Goal: Task Accomplishment & Management: Manage account settings

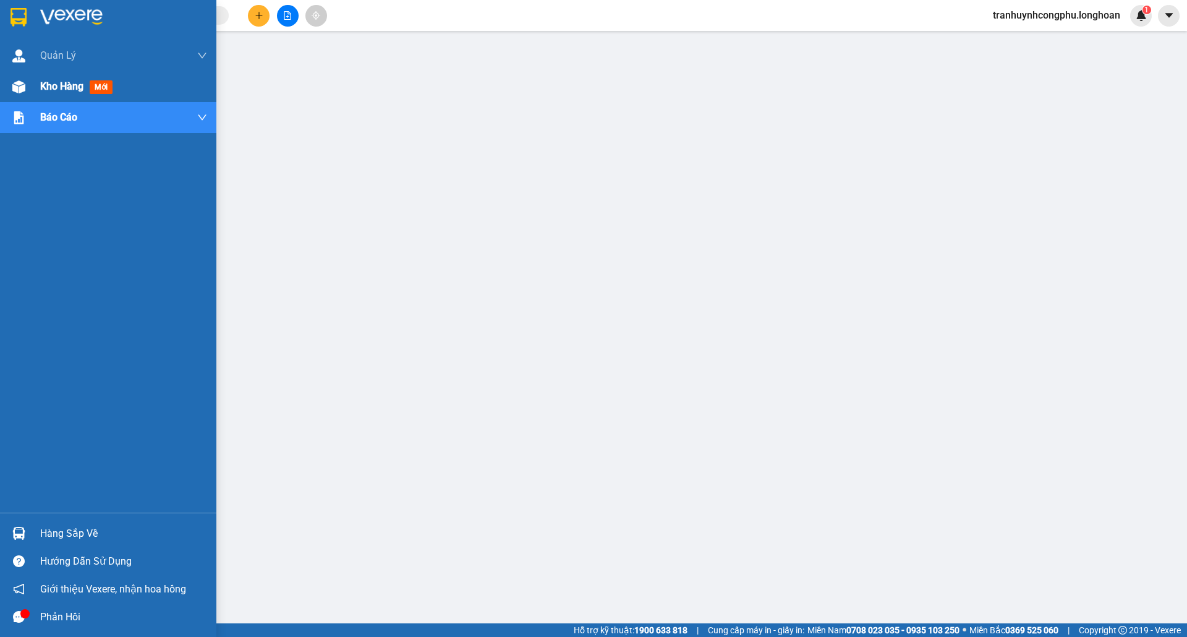
click at [2, 90] on div "Kho hàng mới" at bounding box center [108, 86] width 216 height 31
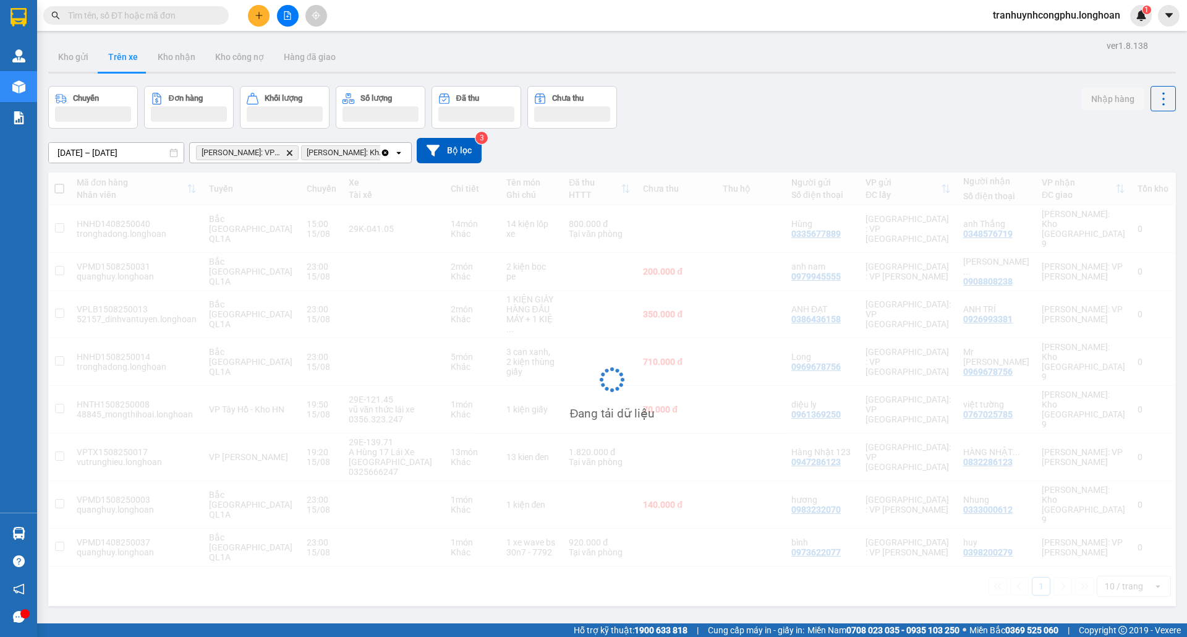
click at [1002, 10] on span "tranhuynhcongphu.longhoan" at bounding box center [1056, 14] width 147 height 15
click at [1010, 35] on span "Đăng xuất" at bounding box center [1061, 39] width 124 height 14
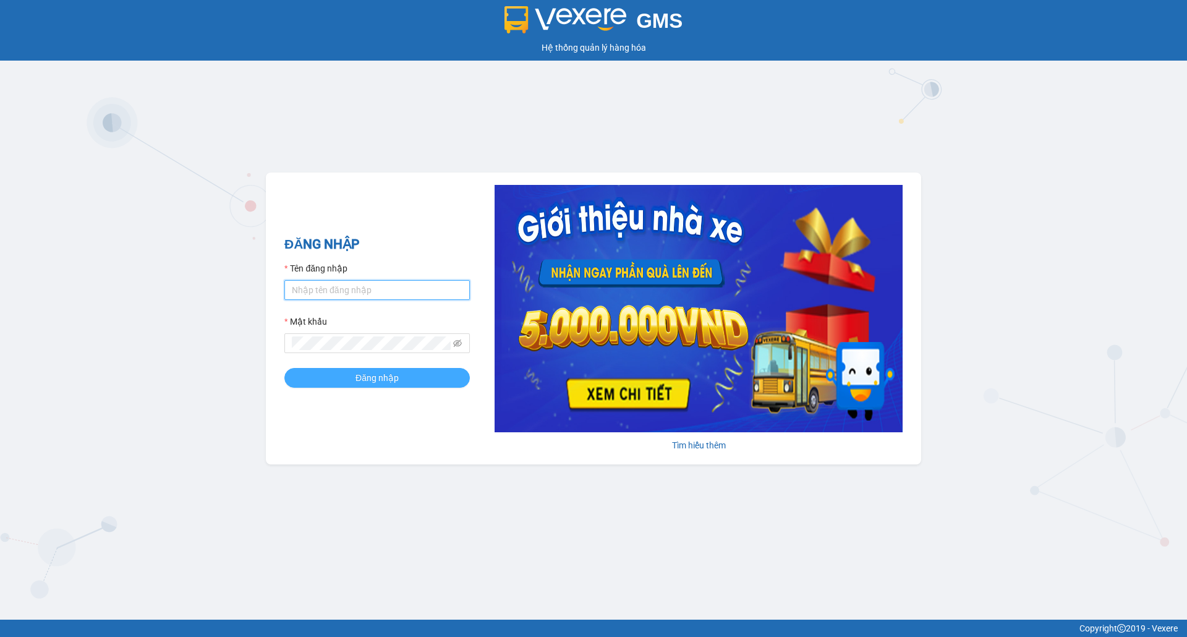
type input "nguyendongquan.longhoan"
click at [407, 376] on button "Đăng nhập" at bounding box center [377, 378] width 186 height 20
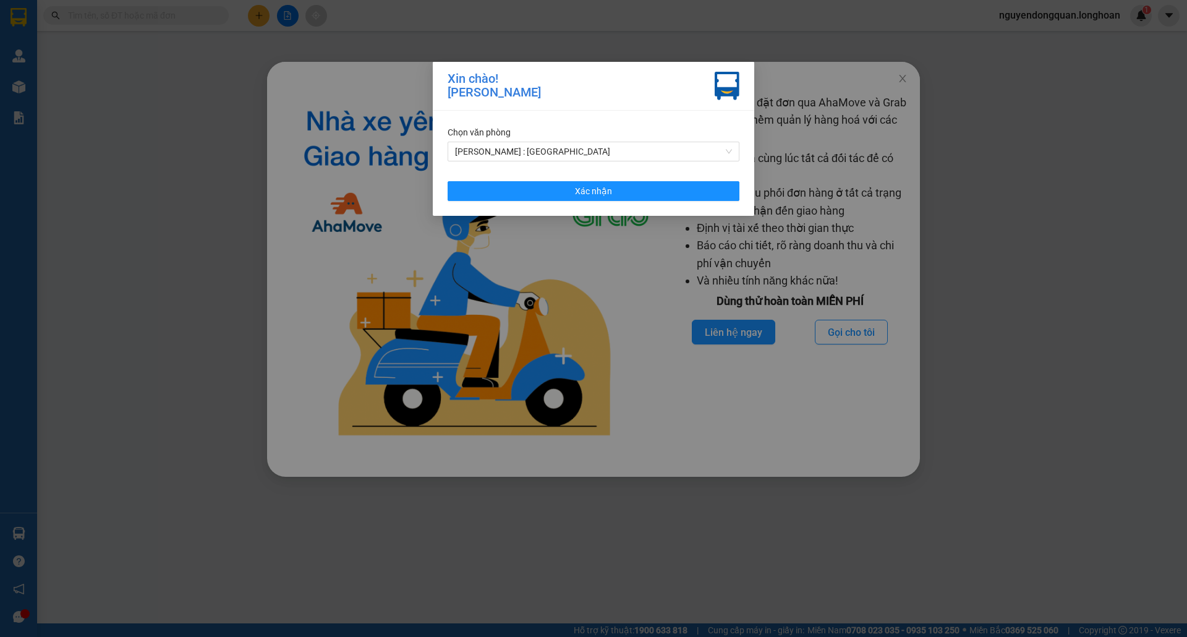
click at [584, 167] on div "Chọn văn phòng Hồ Chí Minh : Kho Quận 12 Xác nhận" at bounding box center [594, 163] width 322 height 105
click at [585, 153] on span "[PERSON_NAME] : [PERSON_NAME][GEOGRAPHIC_DATA]" at bounding box center [593, 151] width 277 height 19
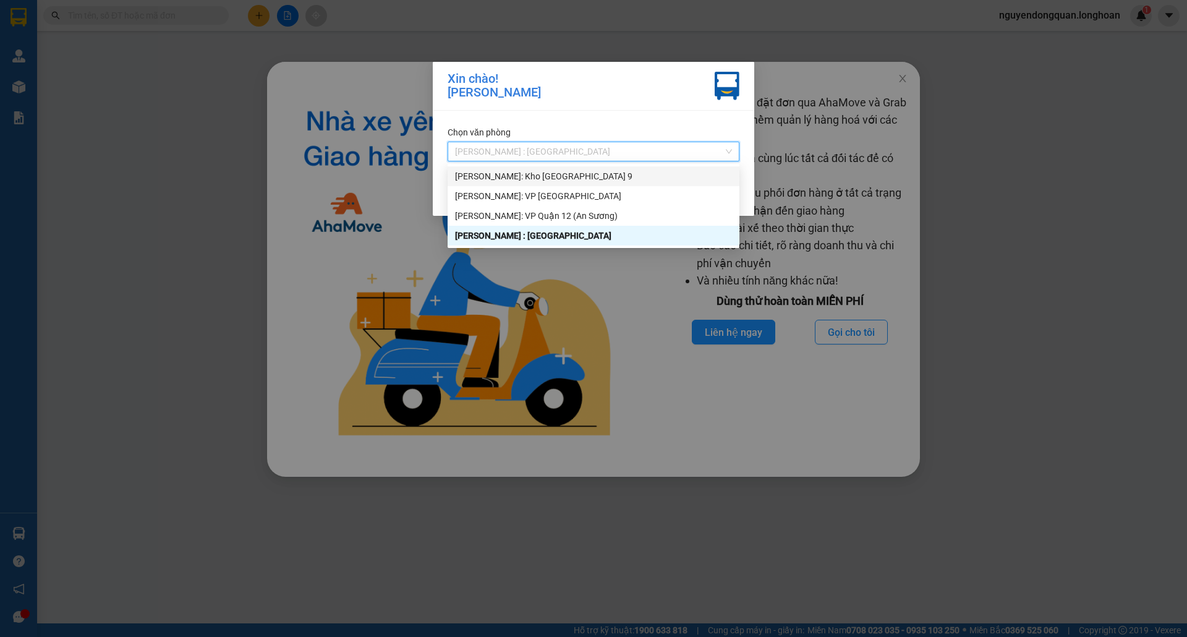
drag, startPoint x: 892, startPoint y: 97, endPoint x: 898, endPoint y: 90, distance: 9.7
click at [896, 90] on div "Xin chào! Nguyễn Đông Quân Chọn văn phòng Hồ Chí Minh : Kho Quận 12 Xác nhận" at bounding box center [593, 318] width 1187 height 637
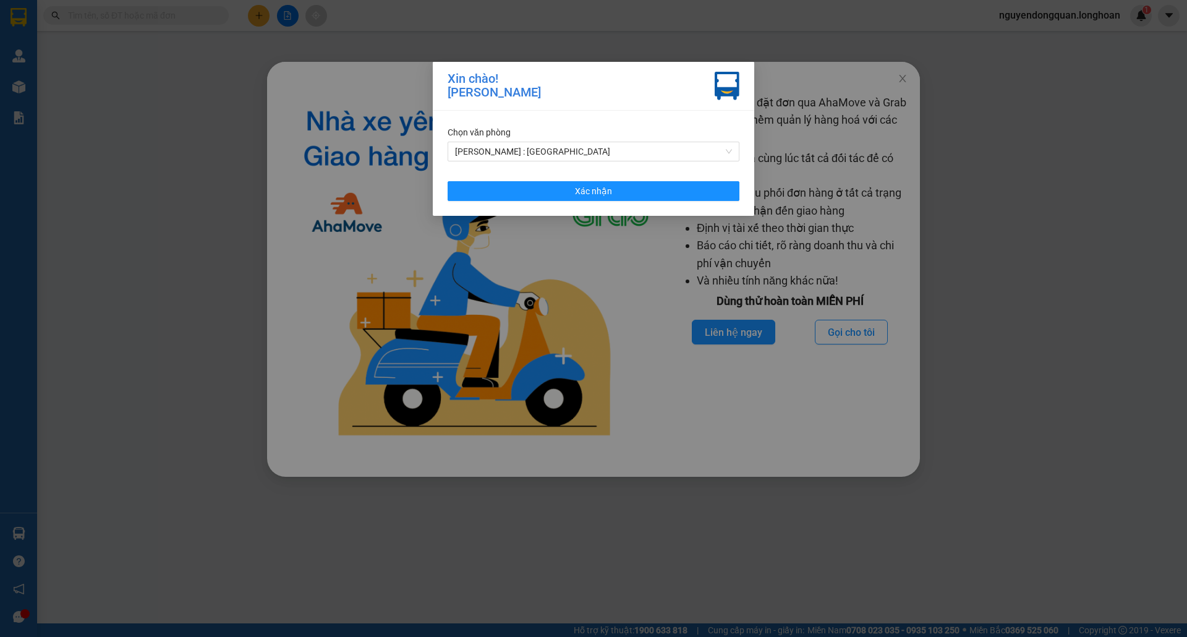
click at [477, 85] on div "Xin chào! Nguyễn Đông Quân" at bounding box center [494, 86] width 93 height 28
click at [527, 142] on div "[PERSON_NAME] : [PERSON_NAME][GEOGRAPHIC_DATA]" at bounding box center [594, 152] width 292 height 20
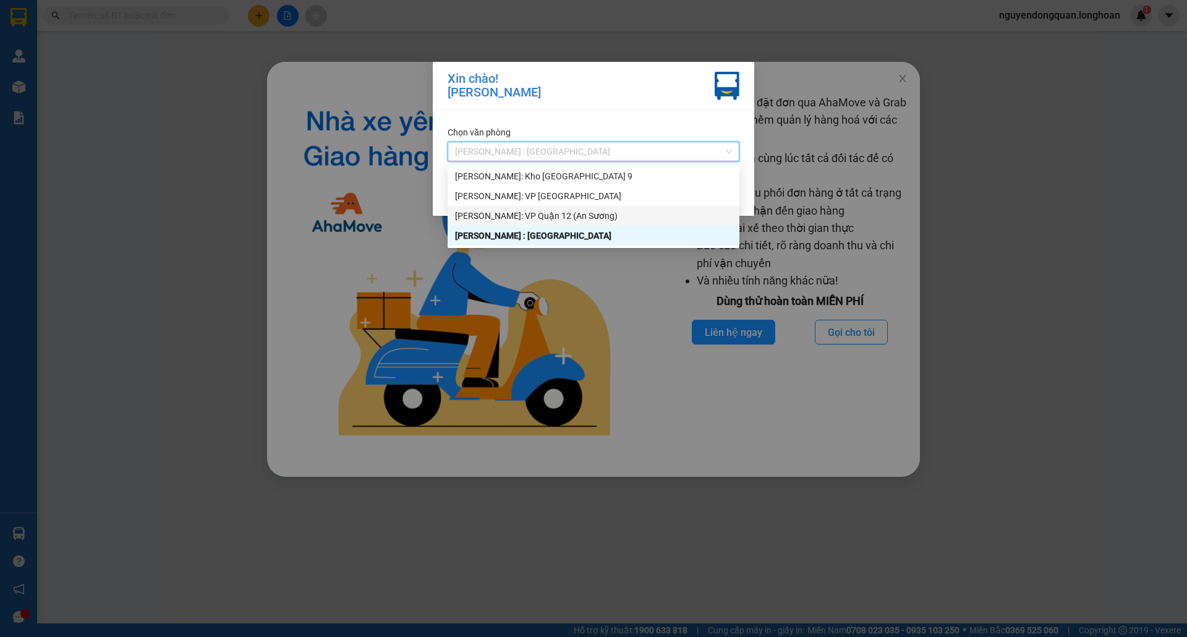
click at [547, 215] on div "[PERSON_NAME]: [PERSON_NAME] 12 (An [PERSON_NAME])" at bounding box center [593, 216] width 277 height 14
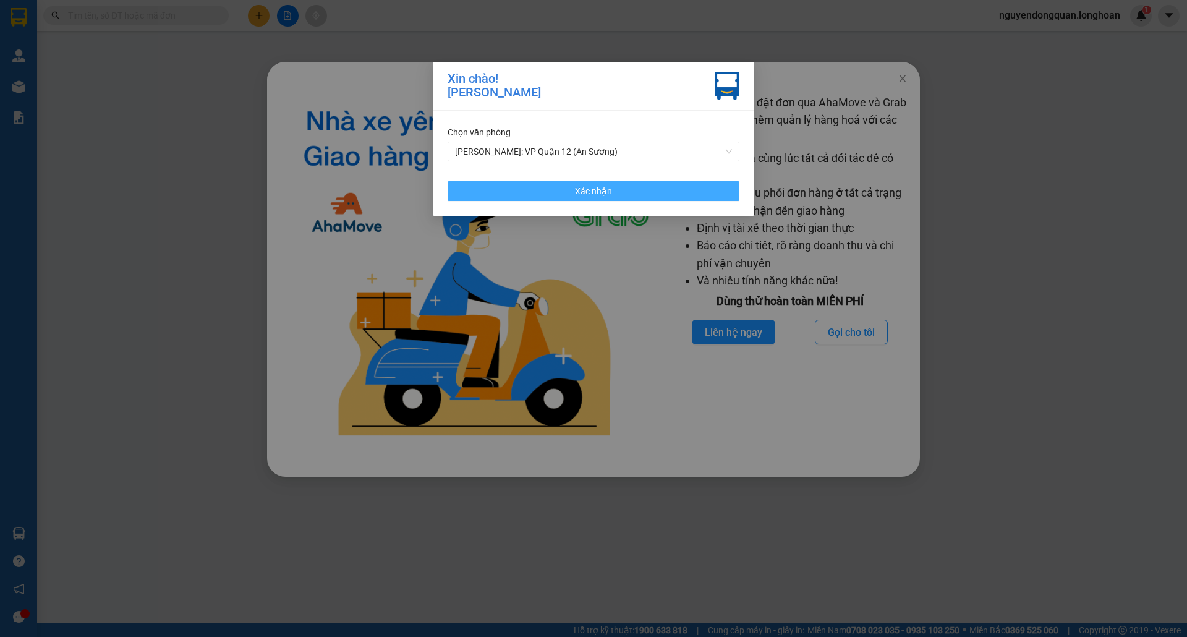
click at [596, 189] on span "Xác nhận" at bounding box center [593, 191] width 37 height 14
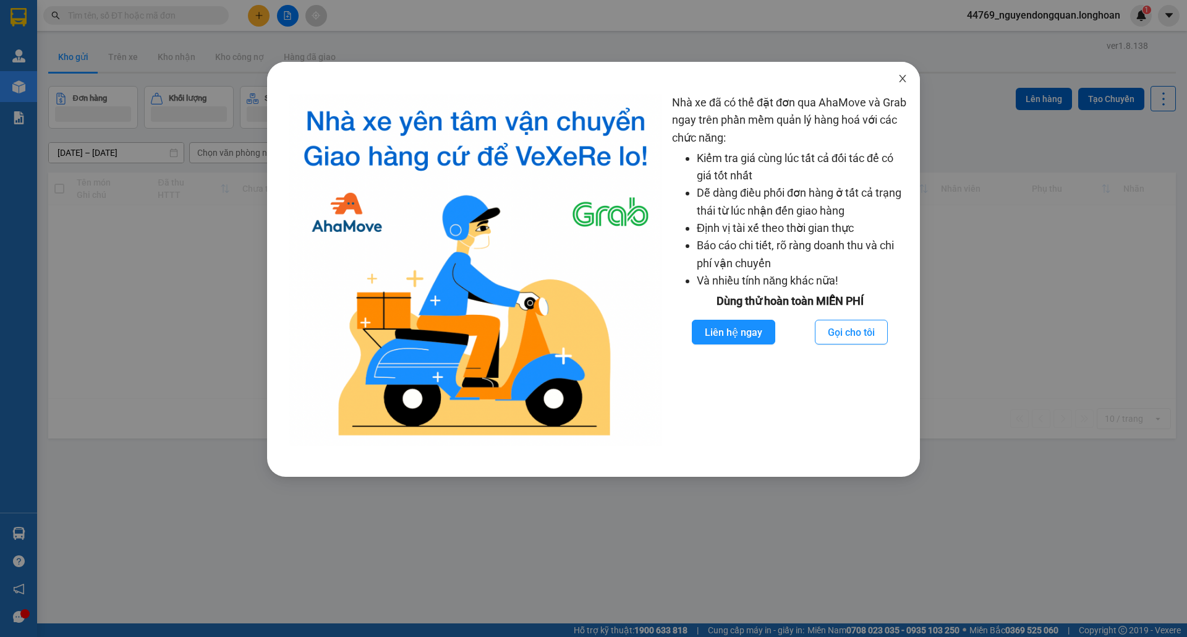
click at [897, 75] on span "Close" at bounding box center [902, 79] width 35 height 35
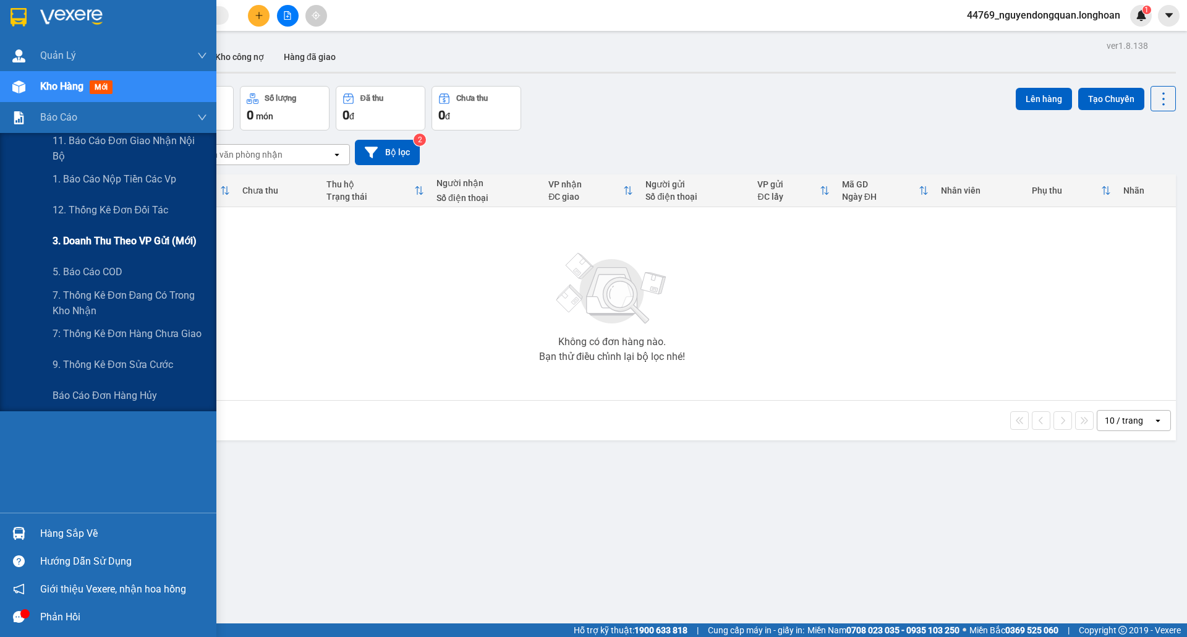
click at [95, 235] on span "3. Doanh Thu theo VP Gửi (mới)" at bounding box center [125, 240] width 144 height 15
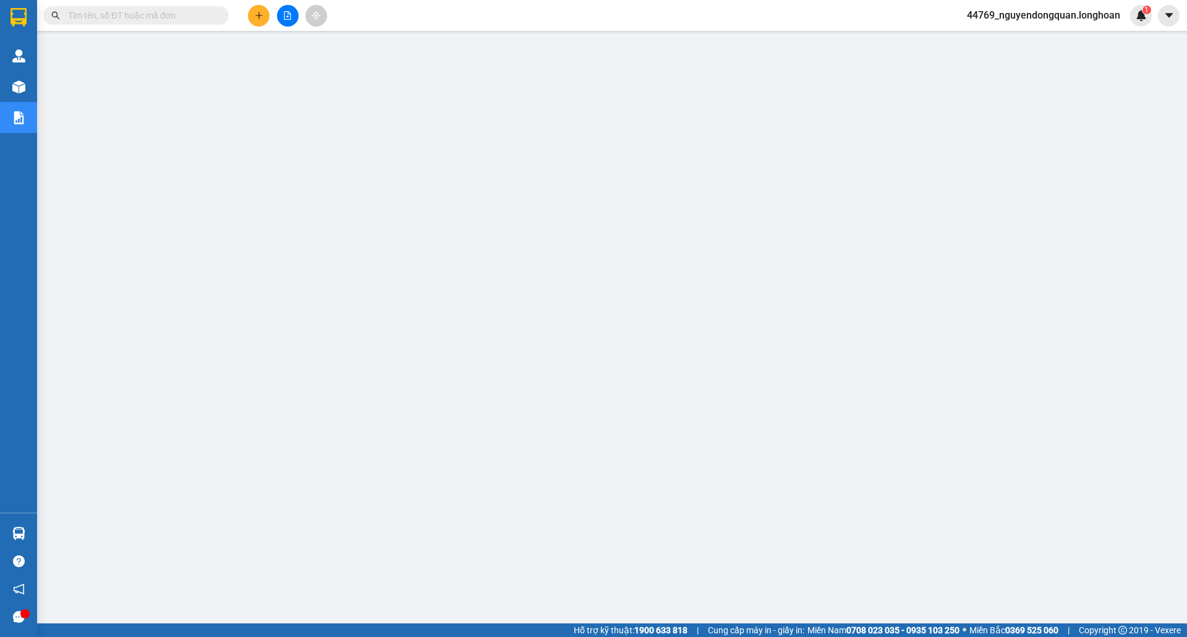
click at [1064, 20] on span "44769_nguyendongquan.longhoan" at bounding box center [1043, 14] width 173 height 15
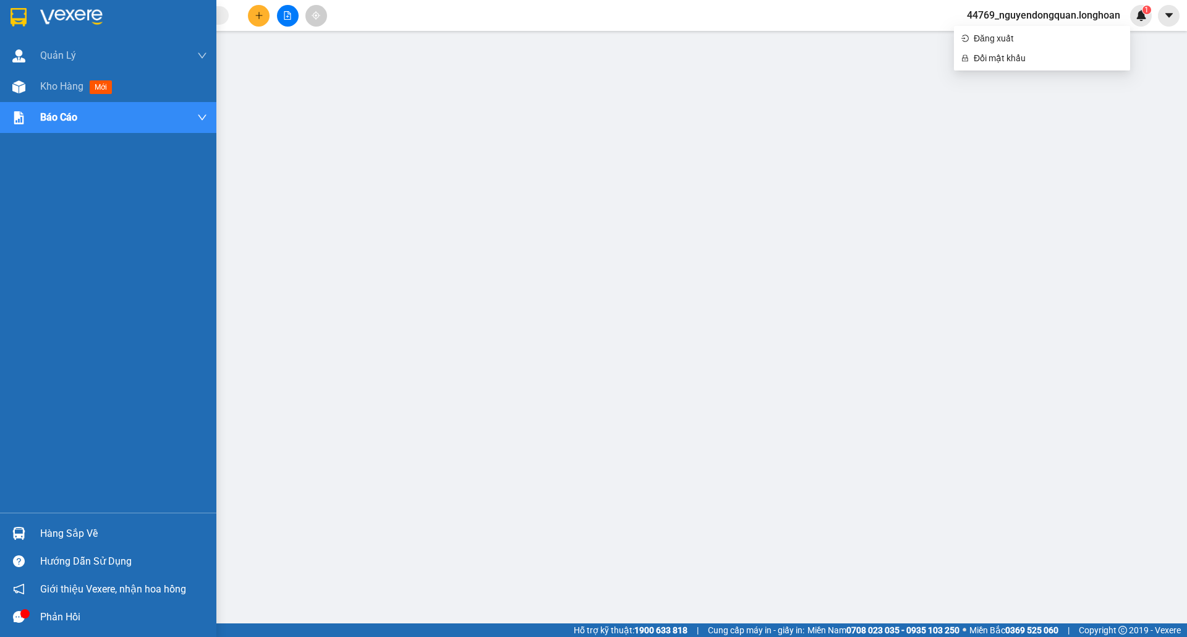
click at [33, 82] on div "Kho hàng mới" at bounding box center [108, 86] width 216 height 31
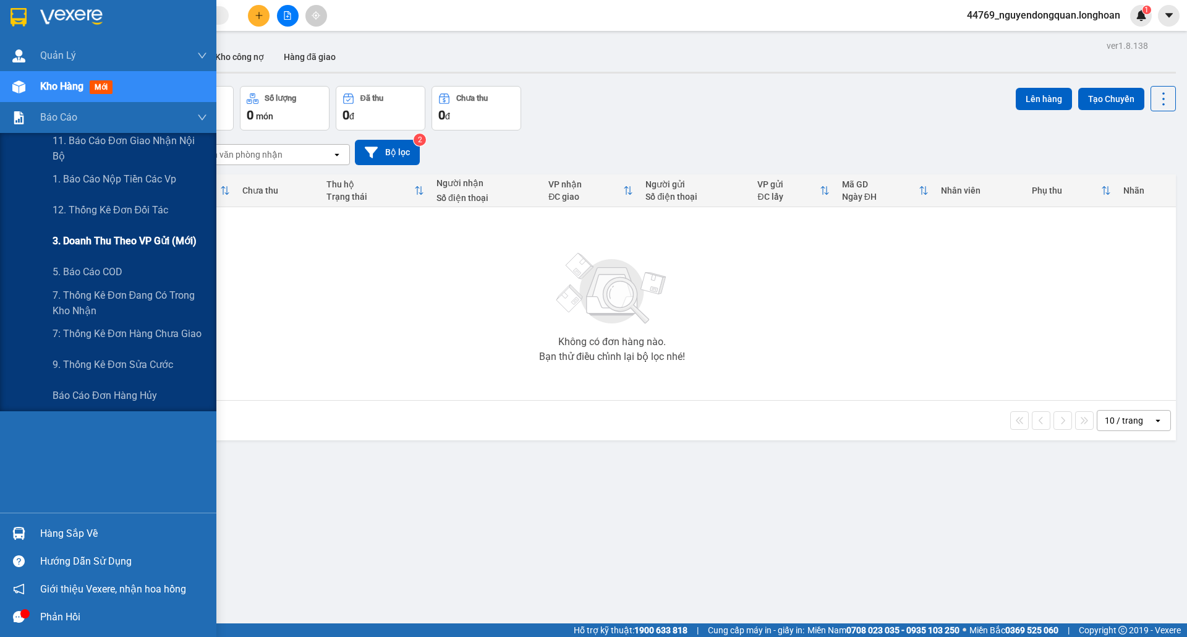
click at [130, 239] on span "3. Doanh Thu theo VP Gửi (mới)" at bounding box center [125, 240] width 144 height 15
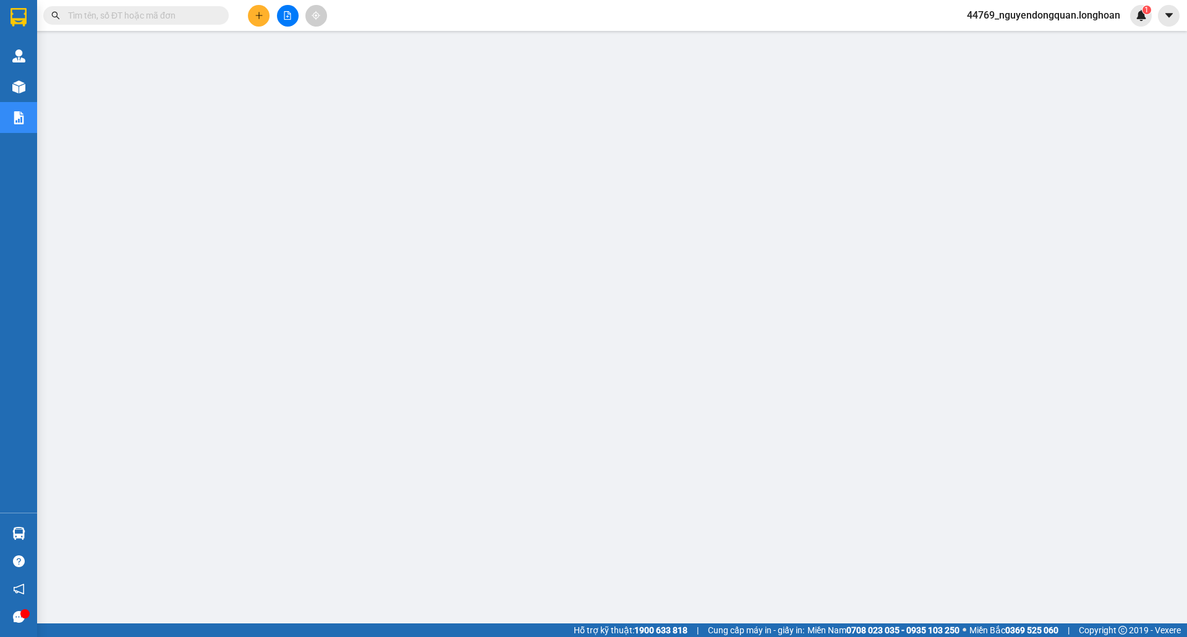
click at [1000, 14] on span "44769_nguyendongquan.longhoan" at bounding box center [1043, 14] width 173 height 15
click at [994, 35] on span "Đăng xuất" at bounding box center [1048, 39] width 149 height 14
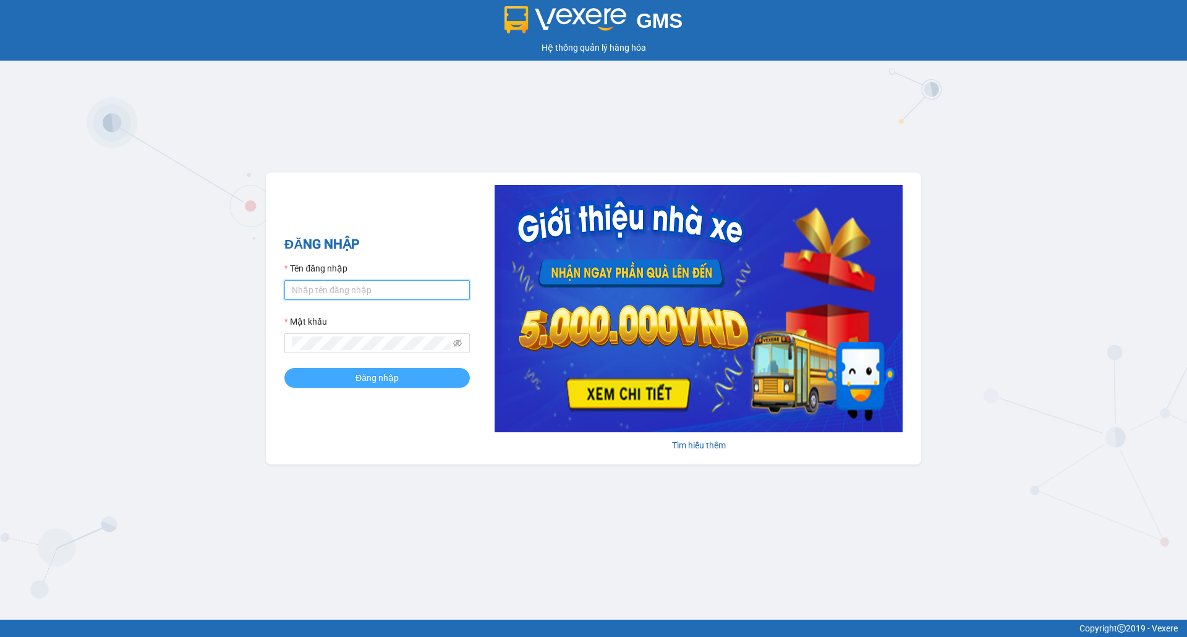
type input "nguyendongquan.longhoan"
click at [357, 383] on span "Đăng nhập" at bounding box center [377, 378] width 43 height 14
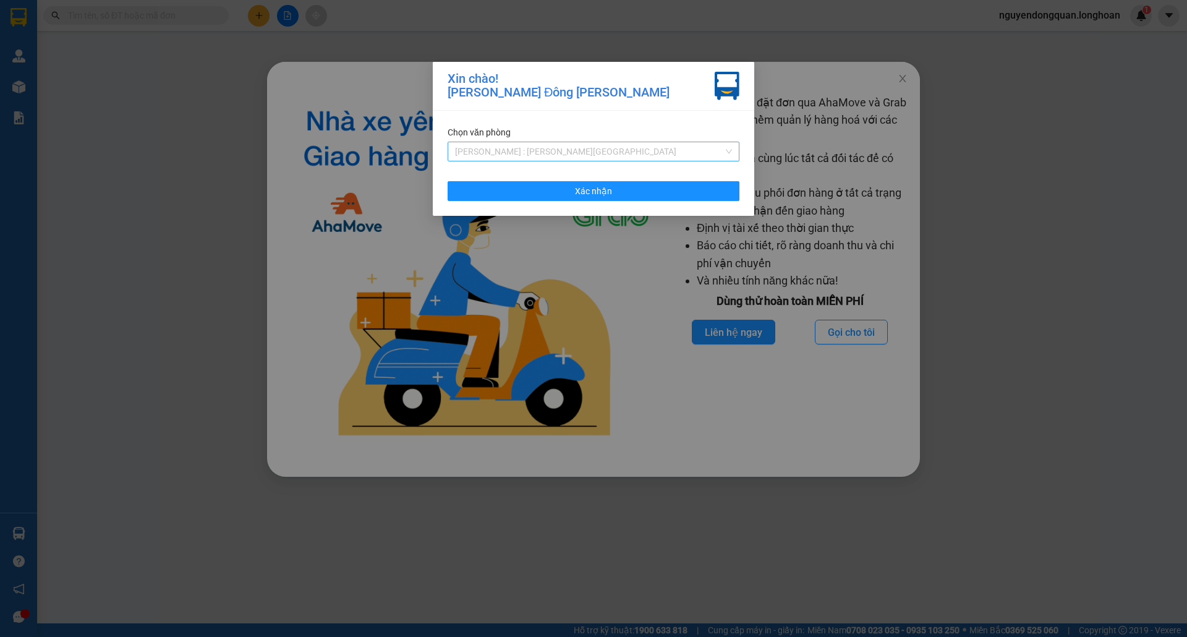
click at [486, 147] on span "[PERSON_NAME] : [GEOGRAPHIC_DATA]" at bounding box center [593, 151] width 277 height 19
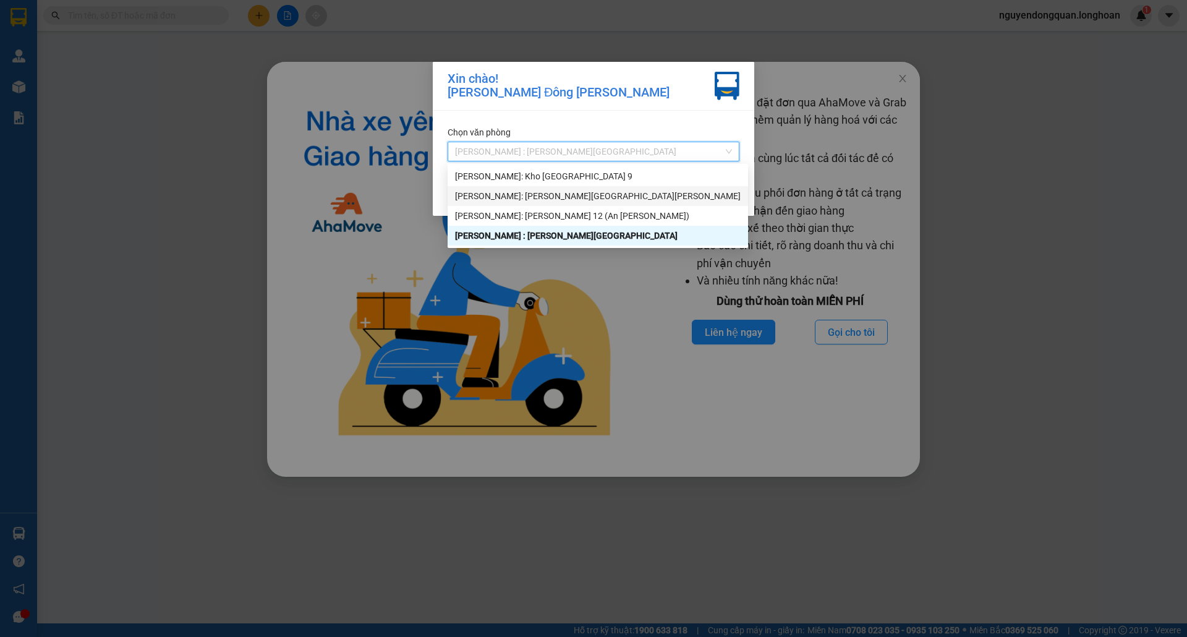
drag, startPoint x: 527, startPoint y: 192, endPoint x: 535, endPoint y: 213, distance: 22.3
click at [528, 192] on div "[PERSON_NAME]: VP [GEOGRAPHIC_DATA]" at bounding box center [598, 196] width 286 height 14
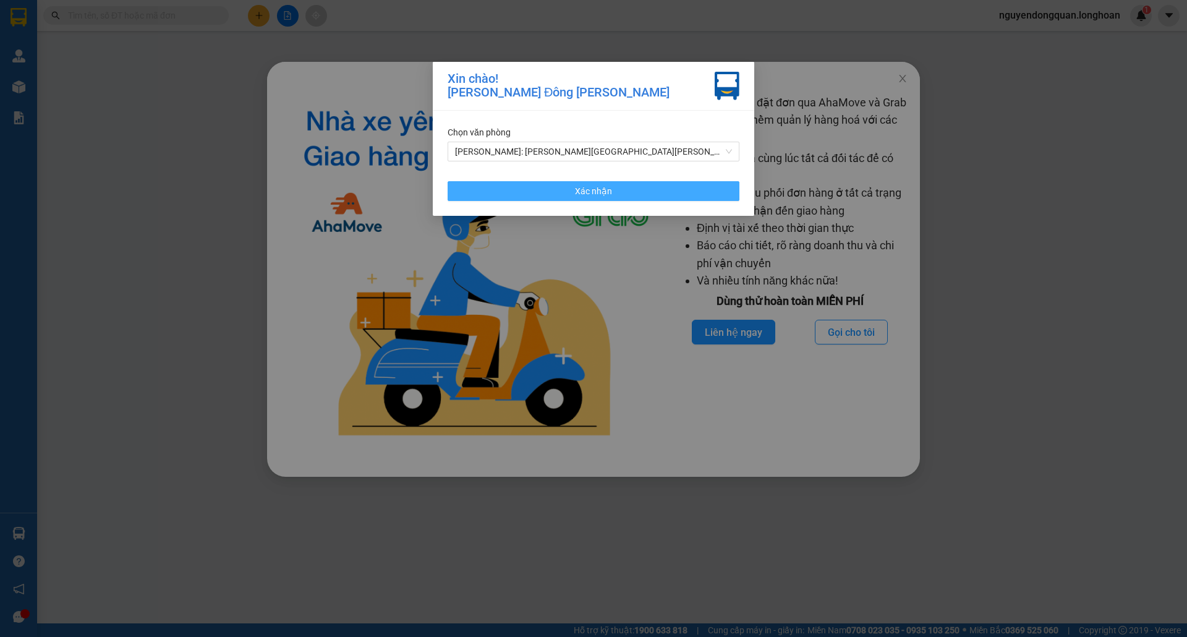
click at [602, 197] on span "Xác nhận" at bounding box center [593, 191] width 37 height 14
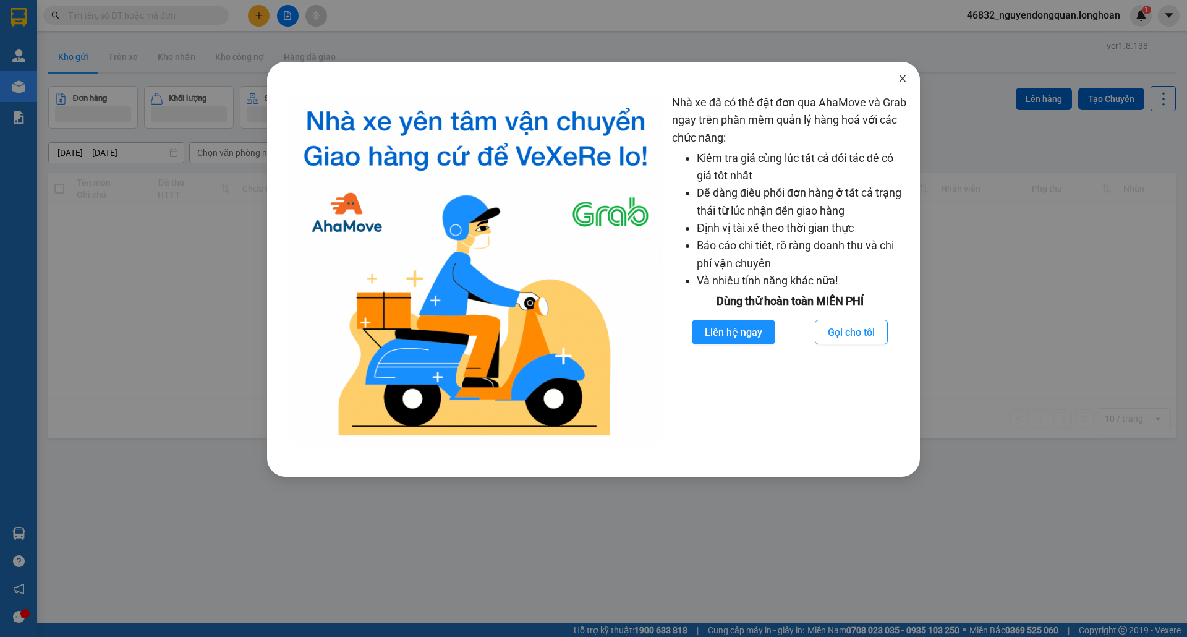
click at [903, 80] on icon "close" at bounding box center [902, 78] width 7 height 7
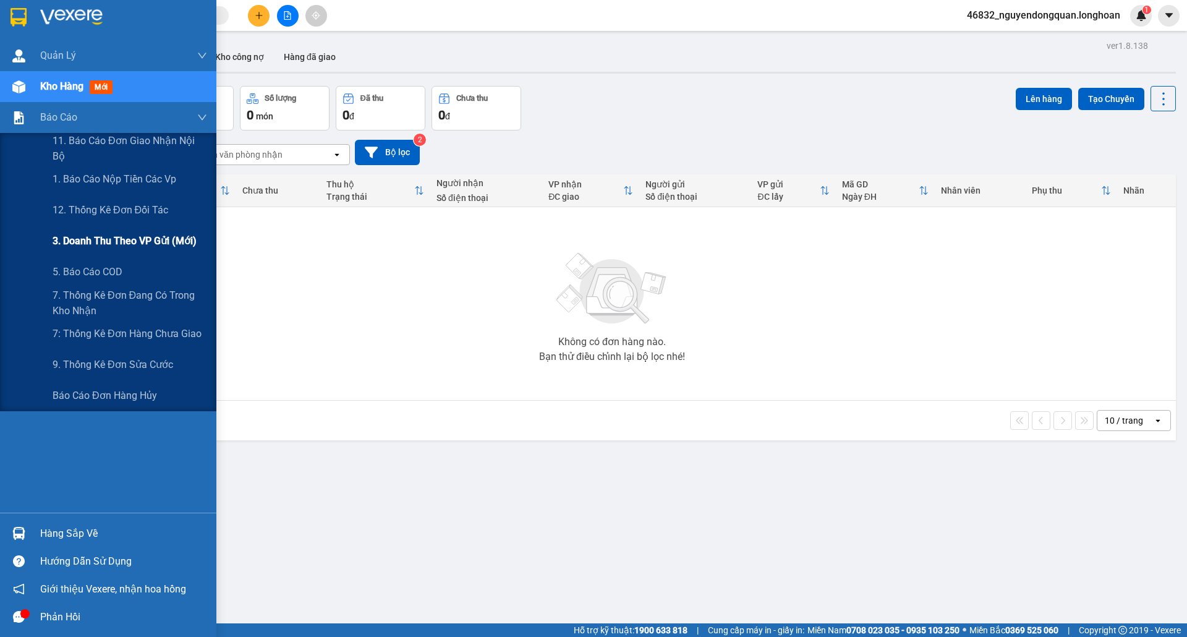
click at [83, 237] on span "3. Doanh Thu theo VP Gửi (mới)" at bounding box center [125, 240] width 144 height 15
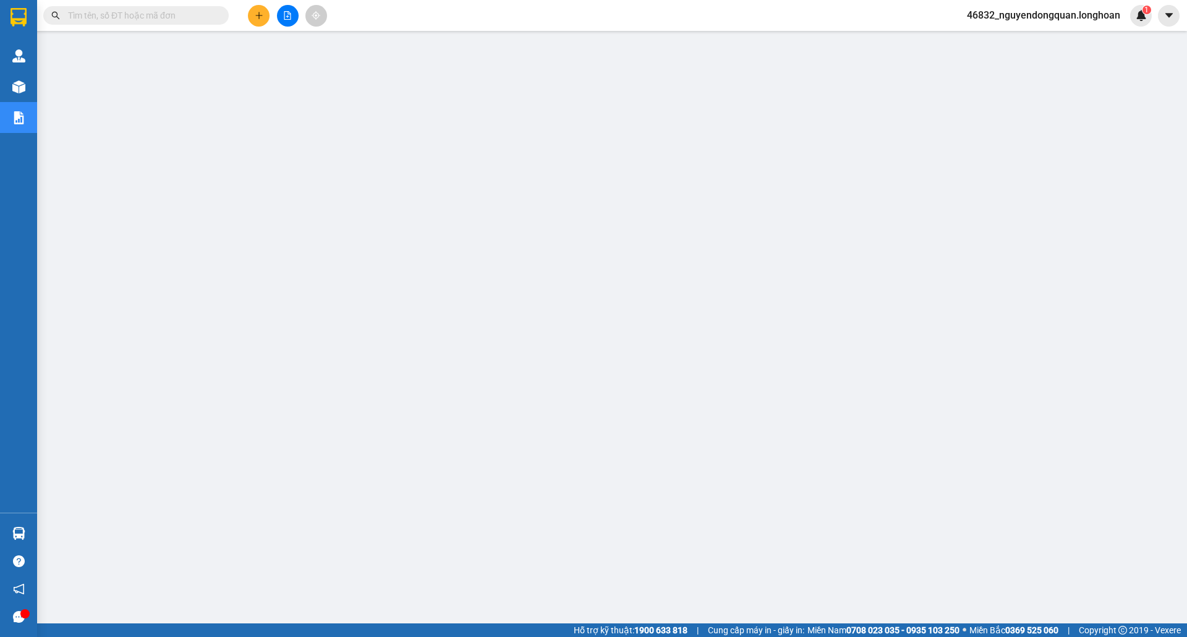
click at [992, 15] on span "46832_nguyendongquan.longhoan" at bounding box center [1043, 14] width 173 height 15
click at [997, 43] on span "Đăng xuất" at bounding box center [1048, 39] width 149 height 14
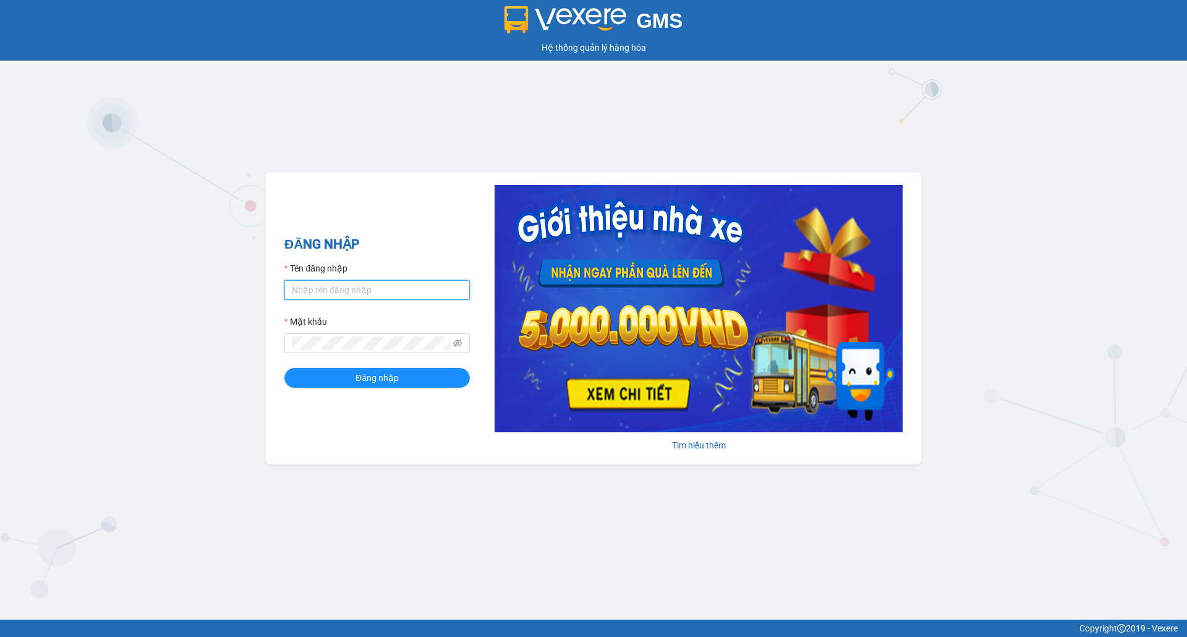
type input "nguyendongquan.longhoan"
click at [423, 277] on div "Tên đăng nhập" at bounding box center [377, 271] width 186 height 19
click at [422, 283] on input "nguyendongquan.longhoan" at bounding box center [377, 290] width 186 height 20
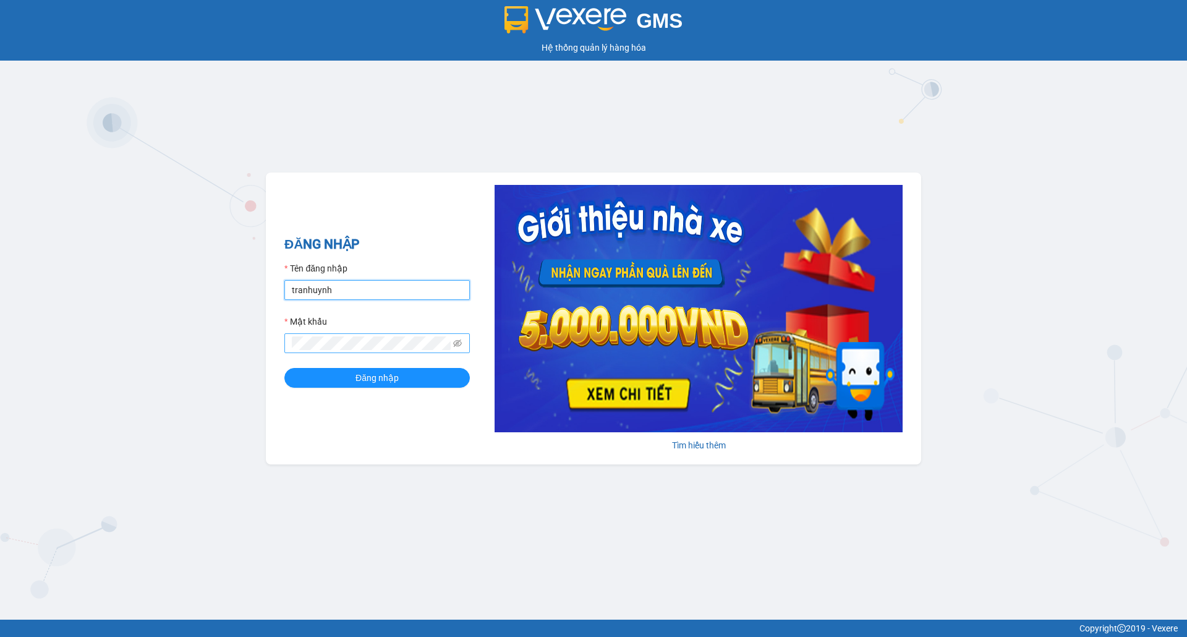
click at [284, 368] on button "Đăng nhập" at bounding box center [377, 378] width 186 height 20
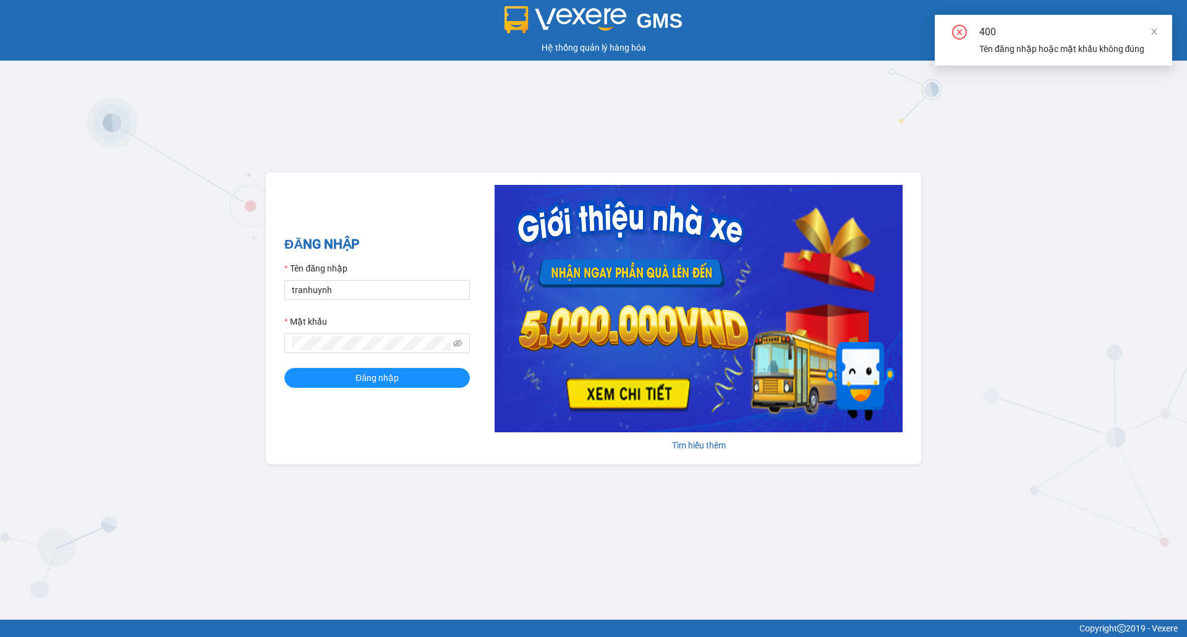
click at [313, 354] on form "Tên đăng nhập tranhuynh Mật khẩu Đăng nhập" at bounding box center [377, 325] width 186 height 126
click at [370, 278] on div "Tên đăng nhập" at bounding box center [377, 271] width 186 height 19
click at [367, 288] on input "tranhuynh" at bounding box center [377, 290] width 186 height 20
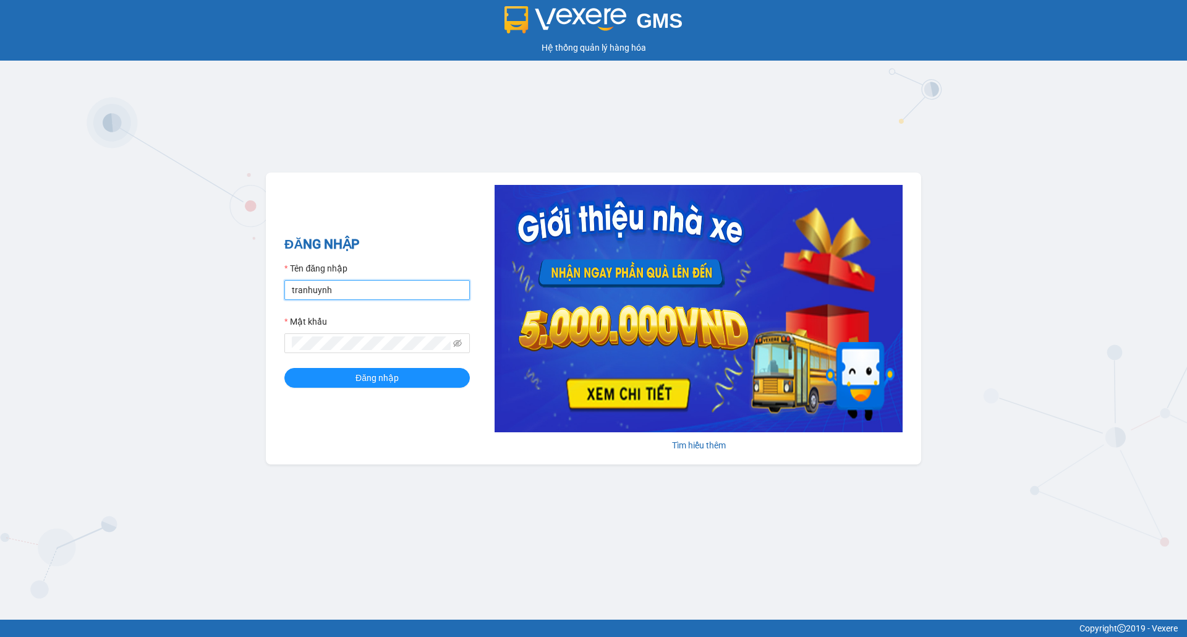
type input "tranhuynhcongphu.longhoan"
click at [284, 368] on button "Đăng nhập" at bounding box center [377, 378] width 186 height 20
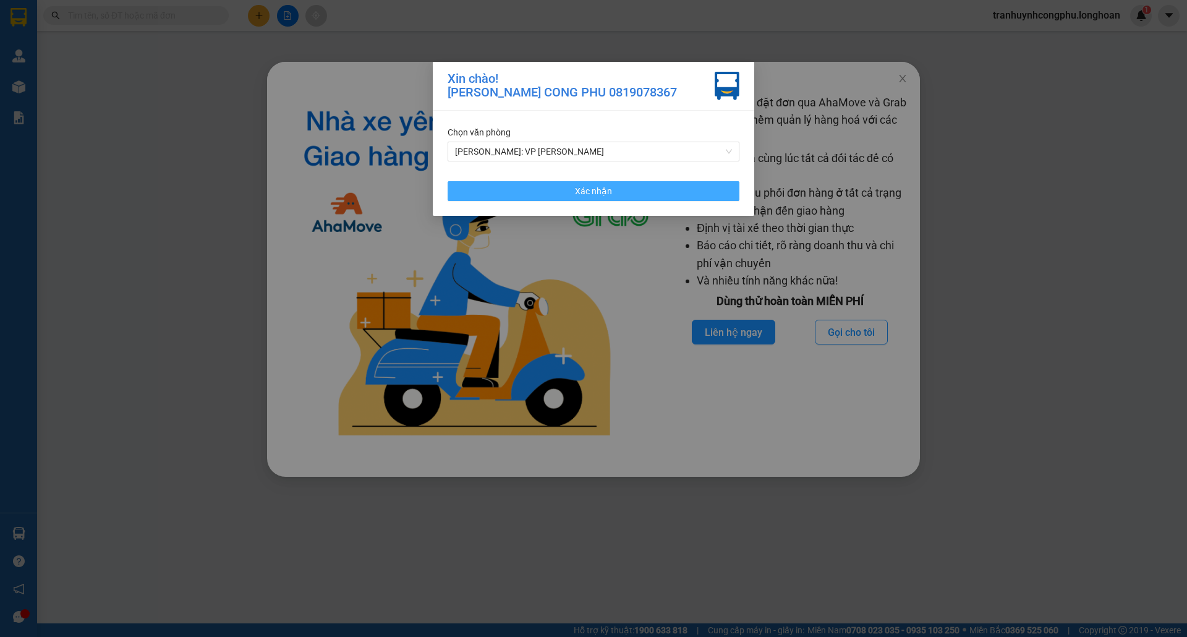
click at [572, 189] on button "Xác nhận" at bounding box center [594, 191] width 292 height 20
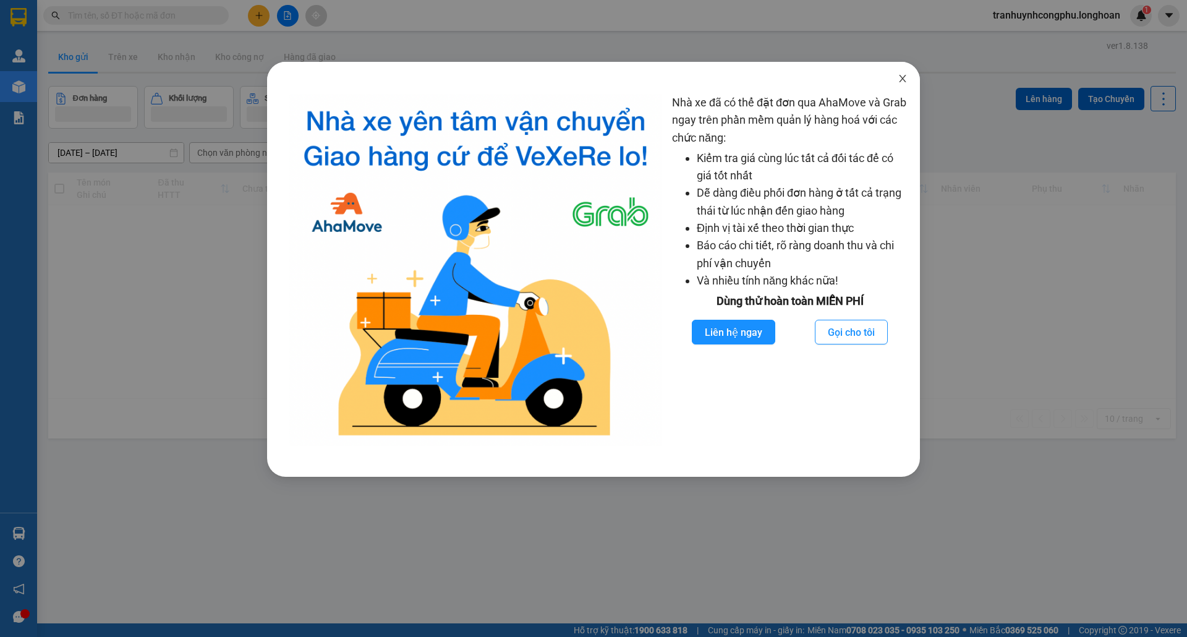
click at [902, 72] on span "Close" at bounding box center [902, 79] width 35 height 35
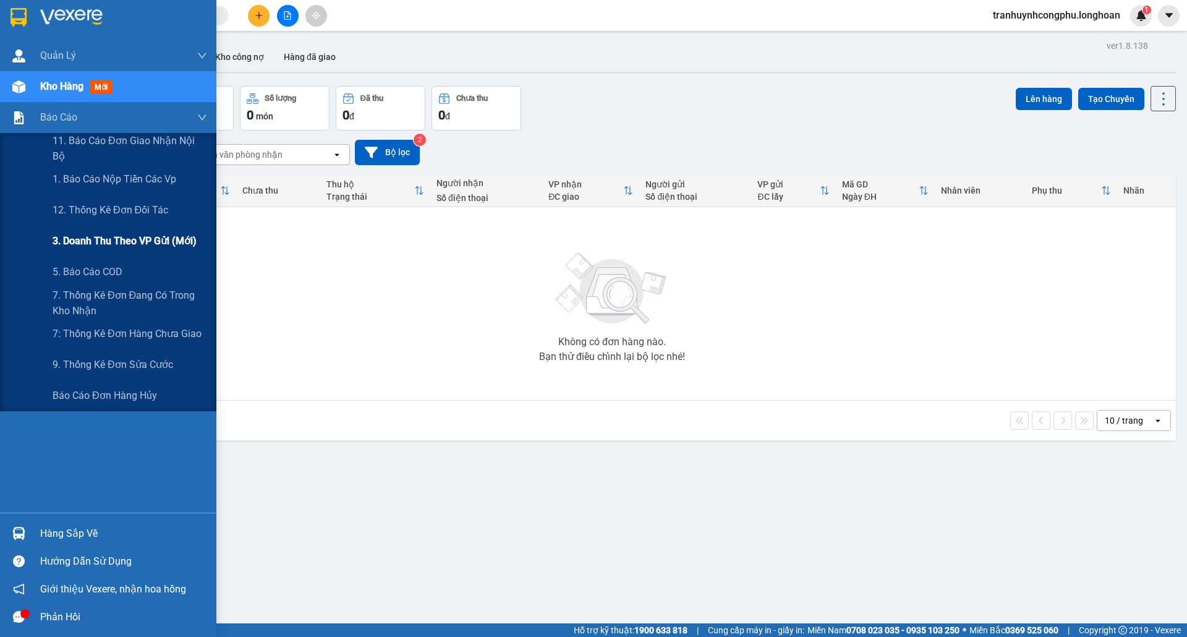
click at [89, 241] on span "3. Doanh Thu theo VP Gửi (mới)" at bounding box center [125, 240] width 144 height 15
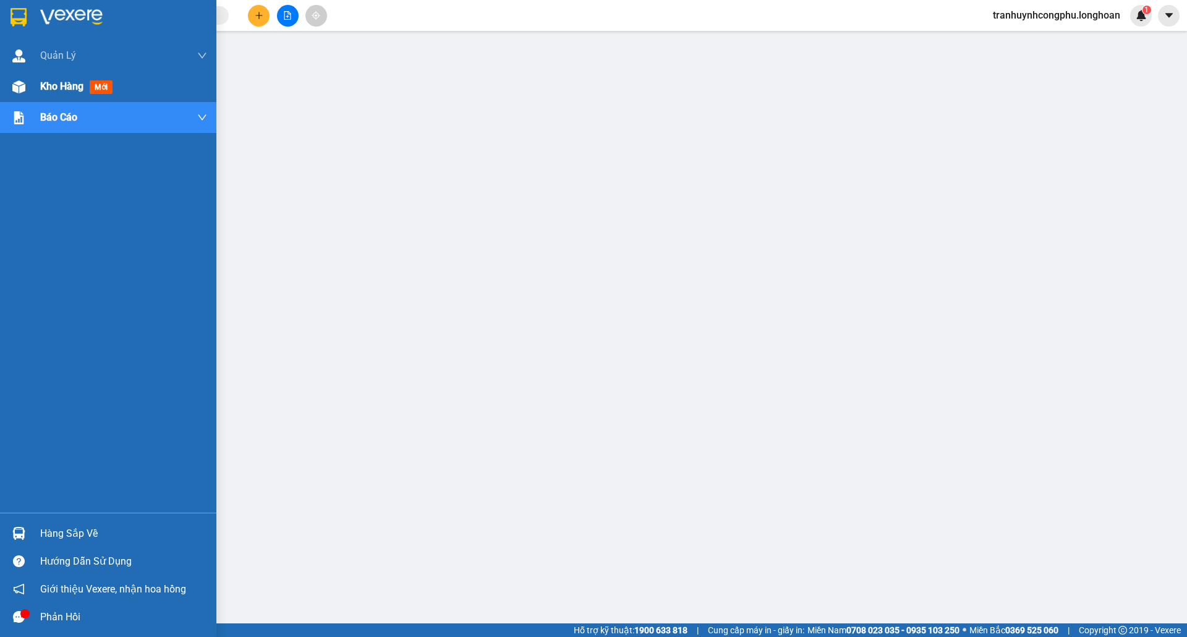
click at [48, 95] on div "Kho hàng mới" at bounding box center [123, 86] width 167 height 31
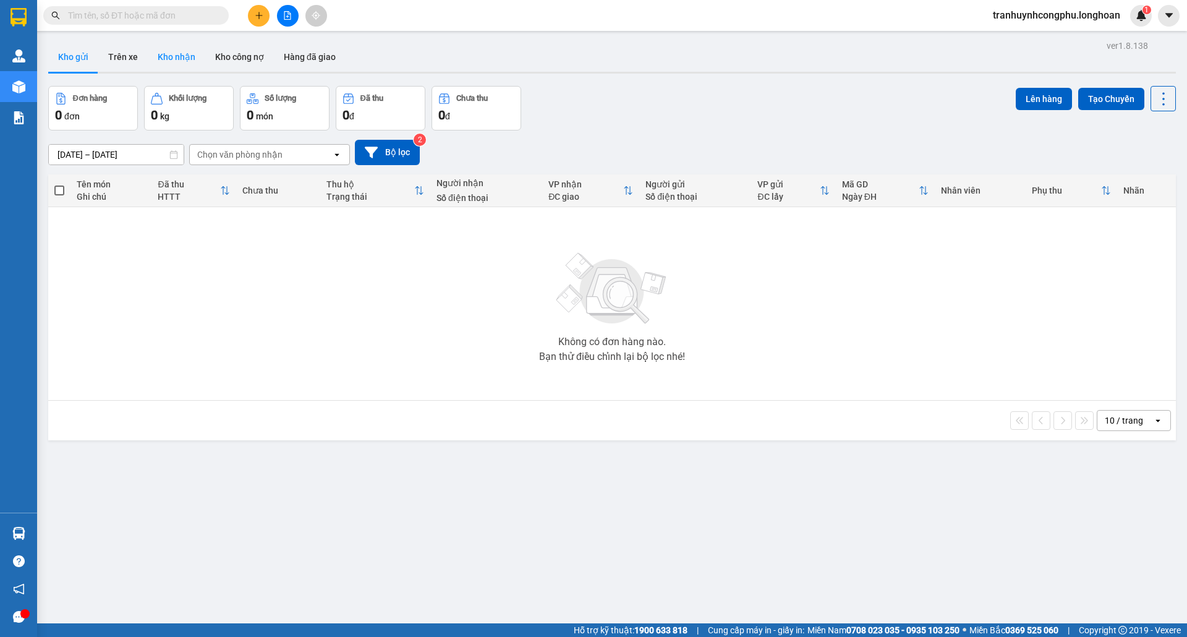
click at [184, 58] on button "Kho nhận" at bounding box center [177, 57] width 58 height 30
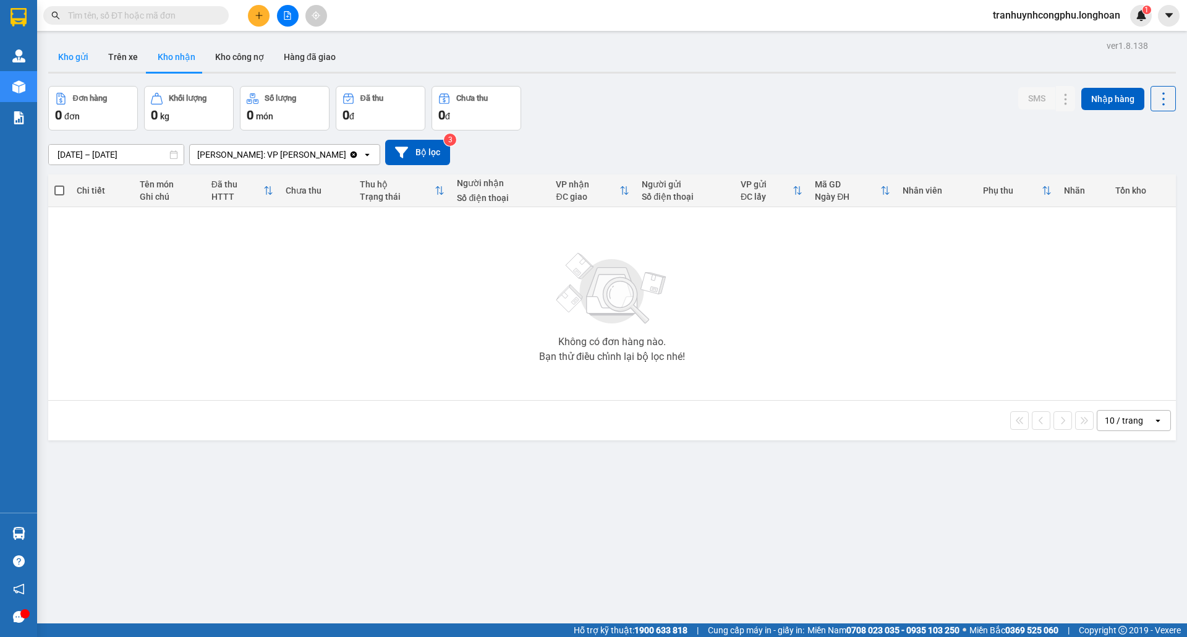
drag, startPoint x: 78, startPoint y: 61, endPoint x: 83, endPoint y: 69, distance: 10.0
click at [78, 60] on button "Kho gửi" at bounding box center [73, 57] width 50 height 30
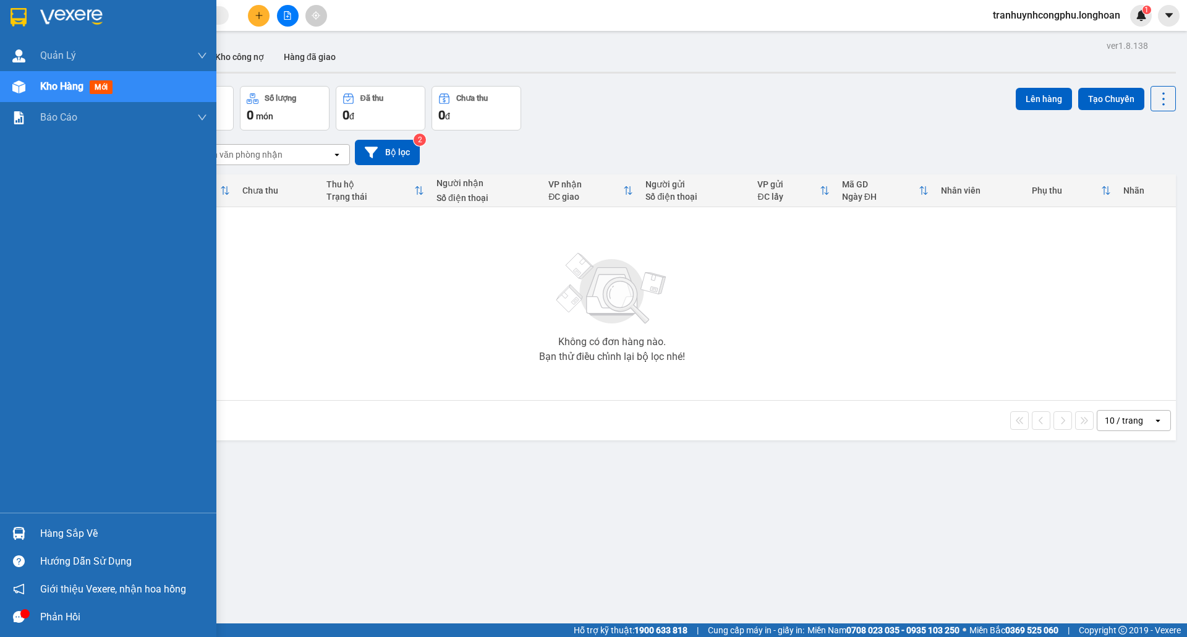
click at [66, 535] on div "Hàng sắp về" at bounding box center [123, 533] width 167 height 19
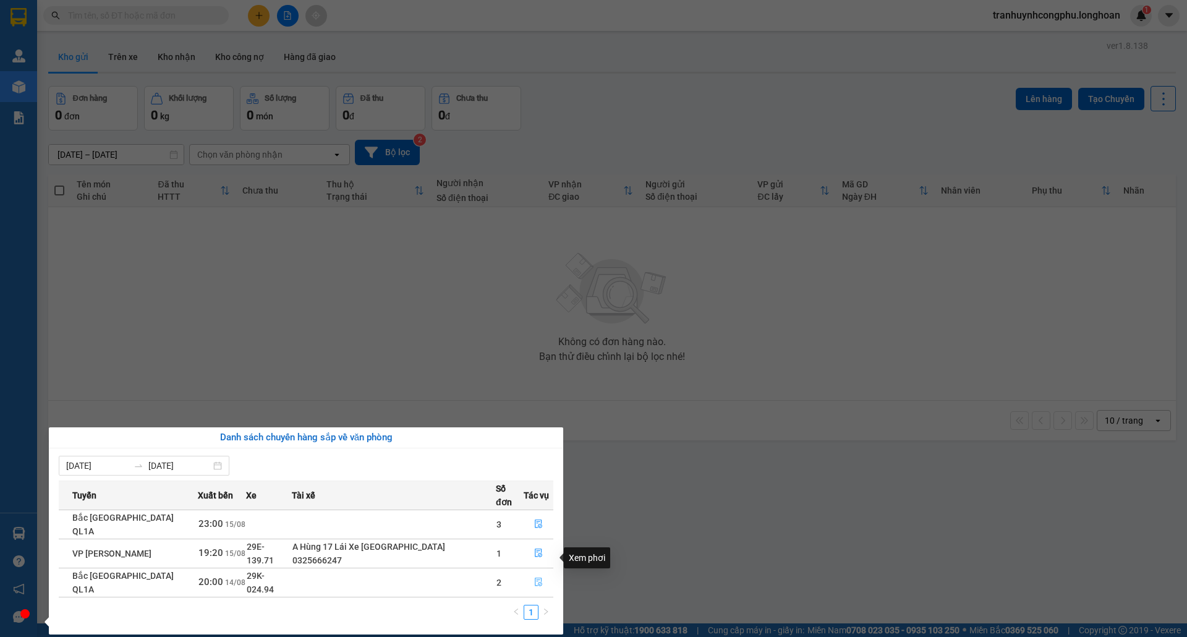
click at [534, 578] on icon "file-done" at bounding box center [538, 582] width 9 height 9
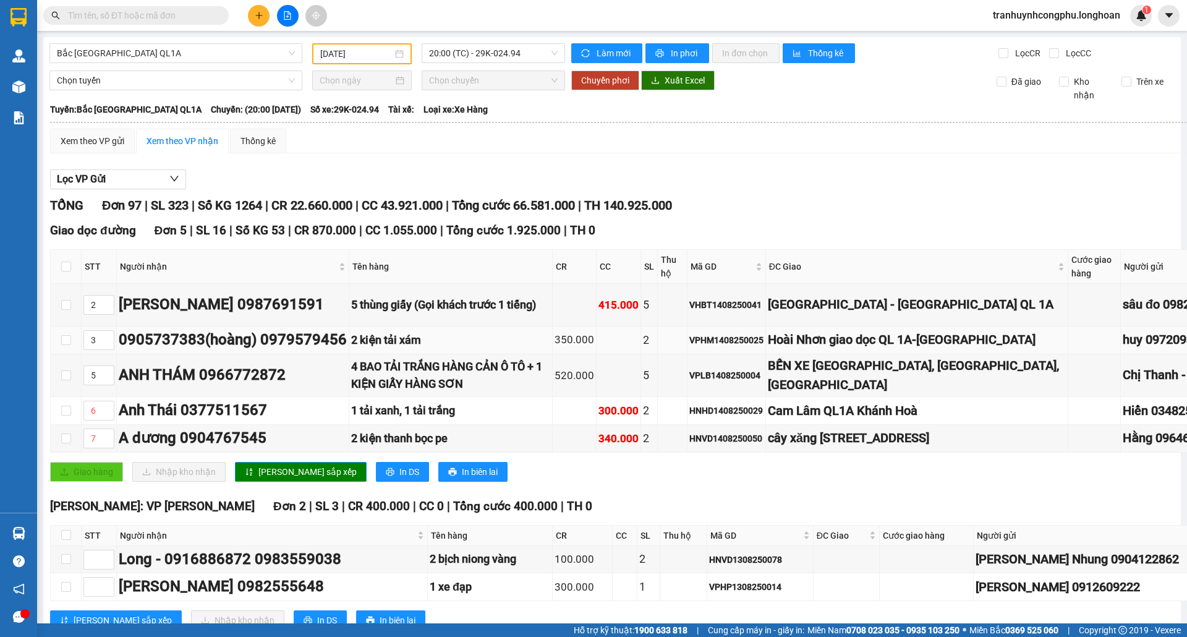
type input "14/08/2025"
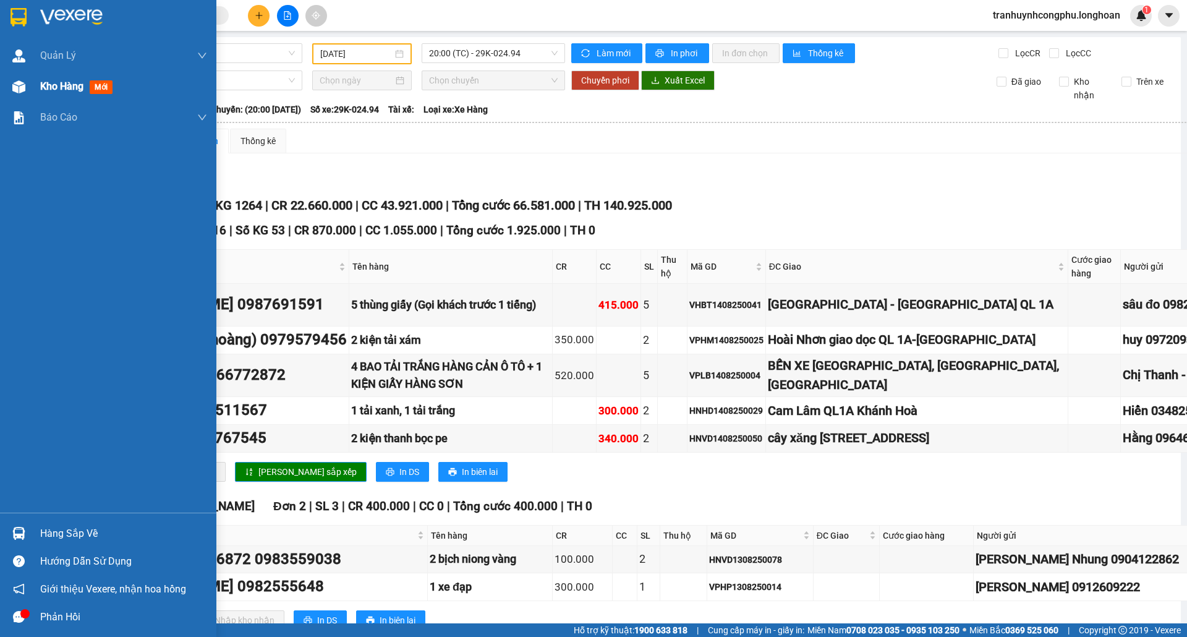
click at [21, 87] on img at bounding box center [18, 86] width 13 height 13
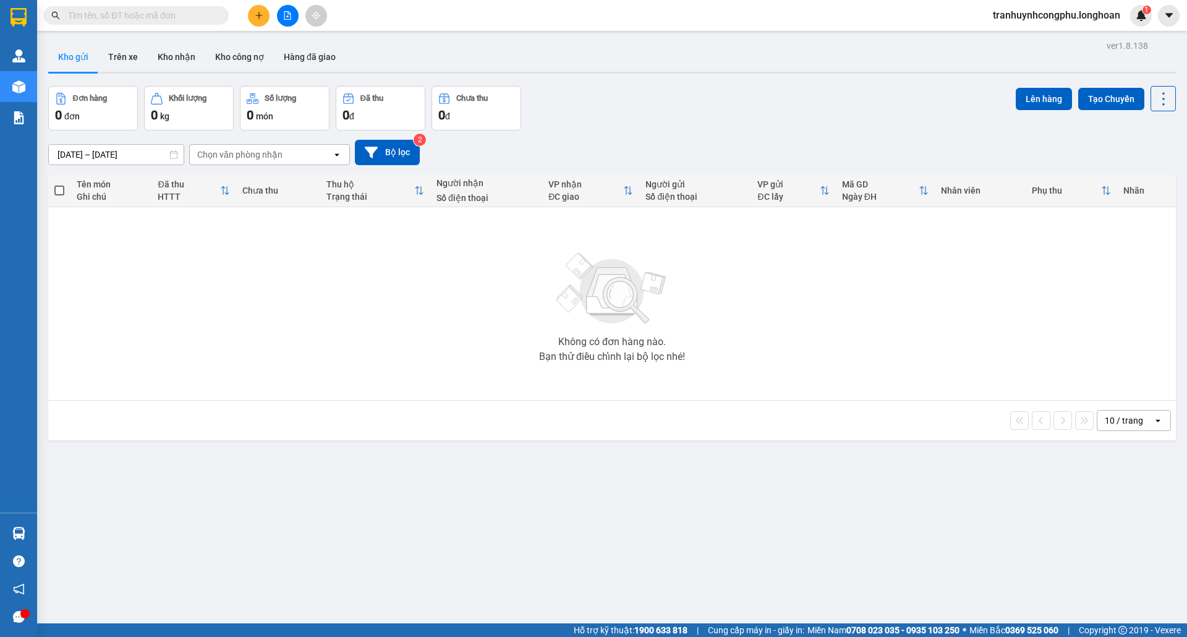
click at [1030, 13] on span "tranhuynhcongphu.longhoan" at bounding box center [1056, 14] width 147 height 15
click at [1021, 36] on span "Đăng xuất" at bounding box center [1061, 39] width 124 height 14
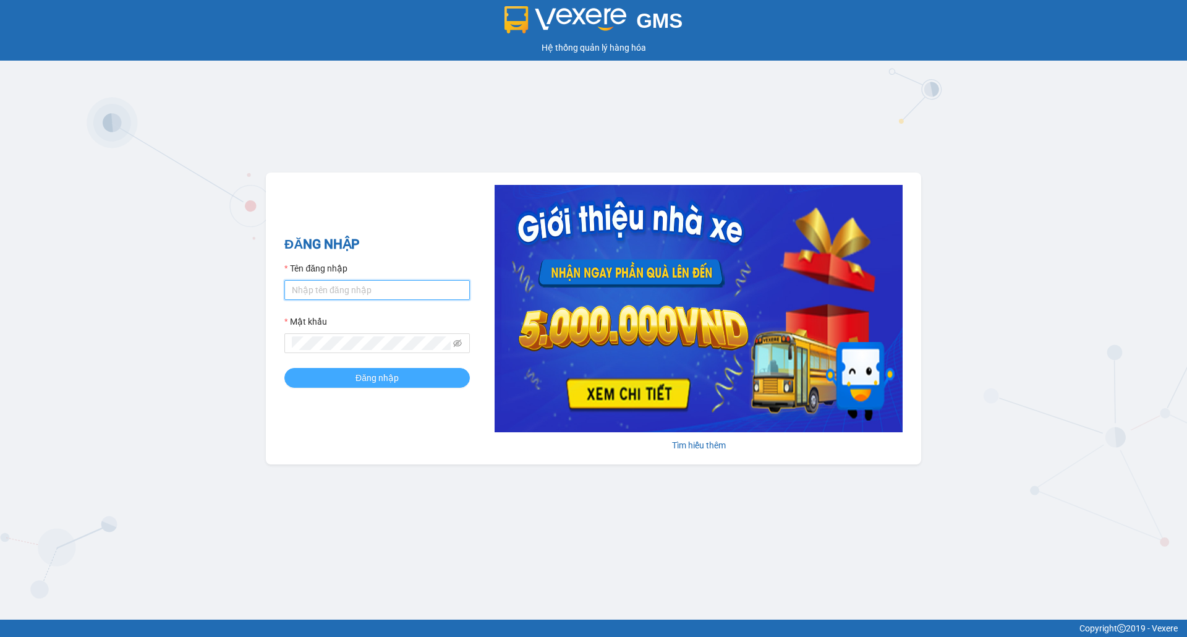
type input "nguyendongquan.longhoan"
click at [383, 380] on span "Đăng nhập" at bounding box center [377, 378] width 43 height 14
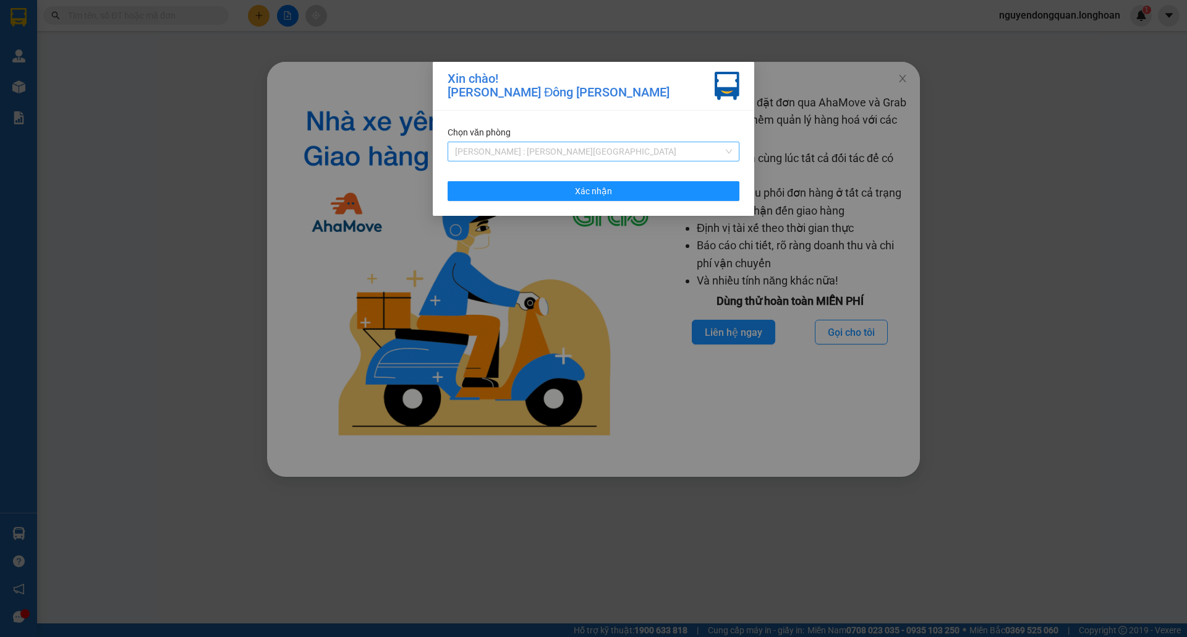
click at [615, 156] on span "[PERSON_NAME] : [PERSON_NAME][GEOGRAPHIC_DATA]" at bounding box center [593, 151] width 277 height 19
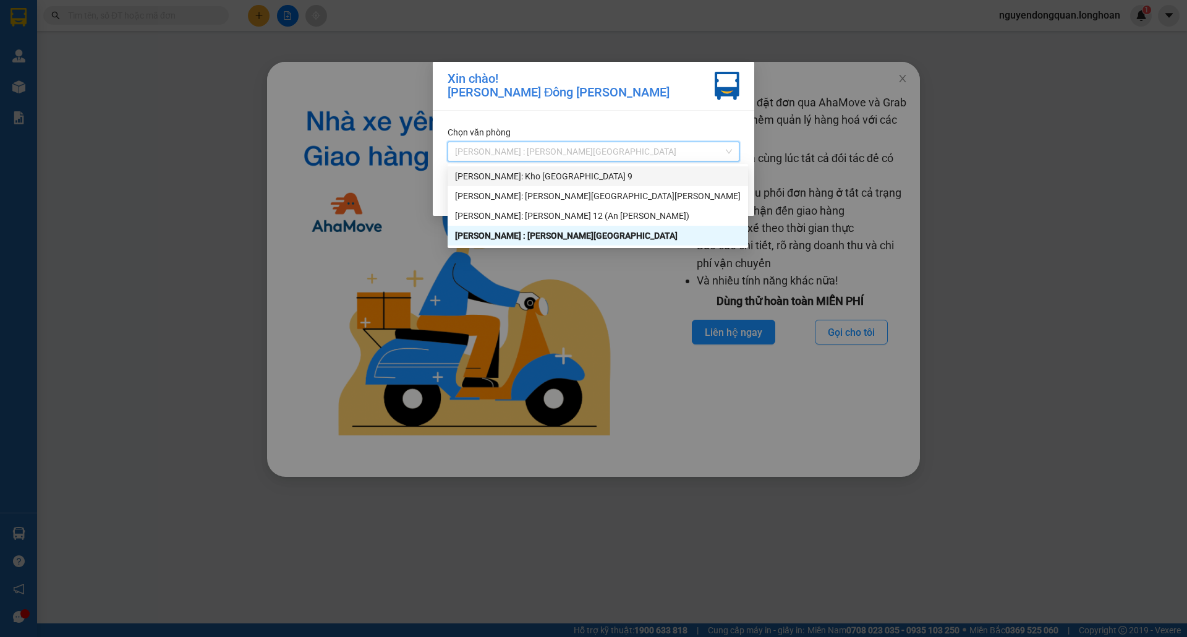
click at [574, 176] on div "[PERSON_NAME]: Kho [GEOGRAPHIC_DATA] 9" at bounding box center [598, 176] width 286 height 14
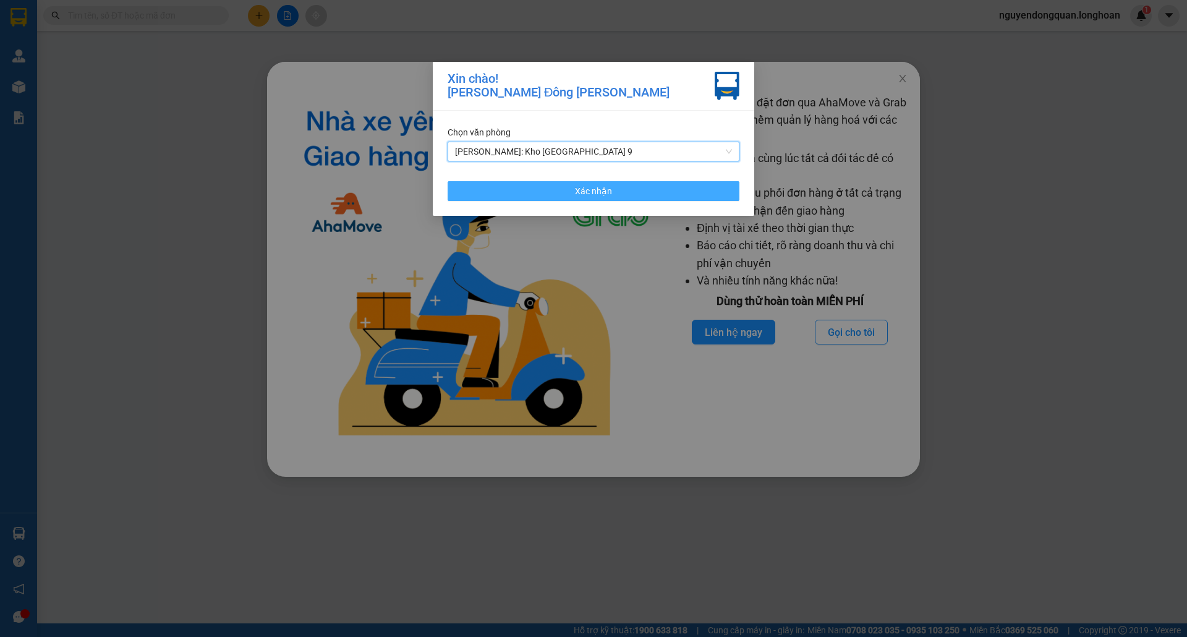
click at [602, 181] on button "Xác nhận" at bounding box center [594, 191] width 292 height 20
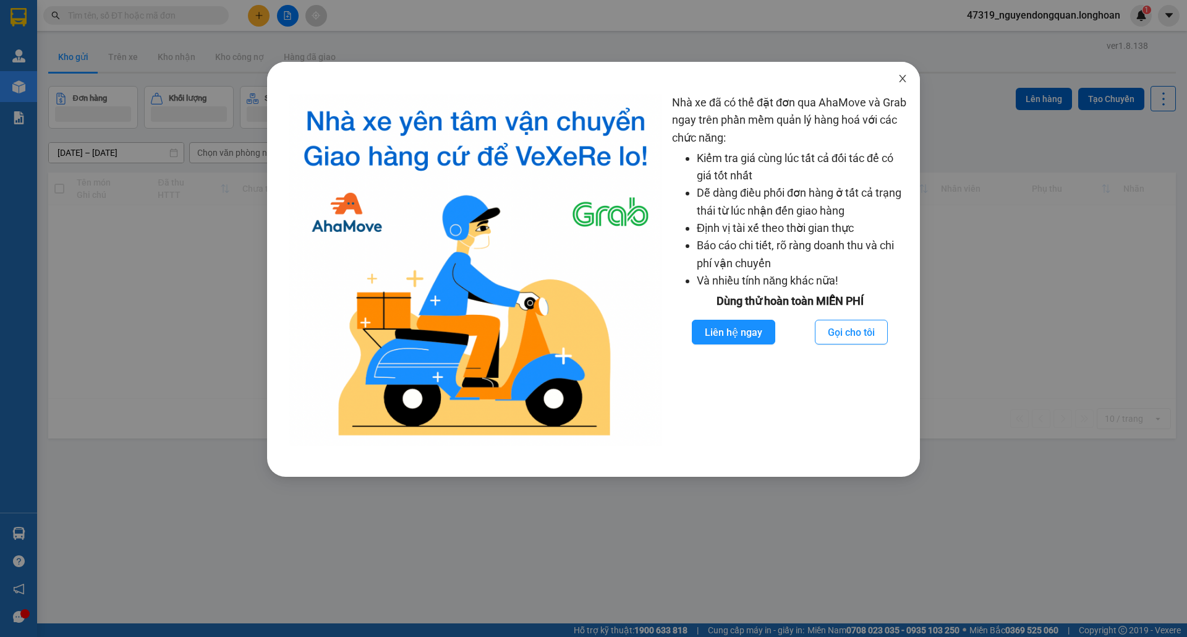
click at [909, 85] on span "Close" at bounding box center [902, 79] width 35 height 35
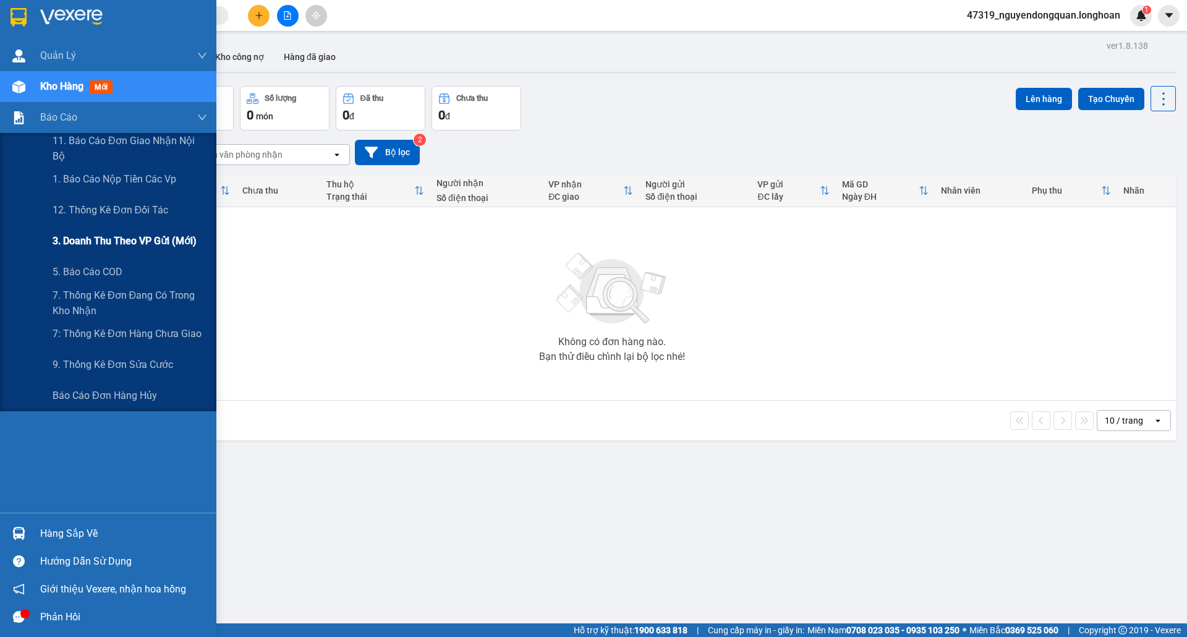
click at [75, 237] on span "3. Doanh Thu theo VP Gửi (mới)" at bounding box center [125, 240] width 144 height 15
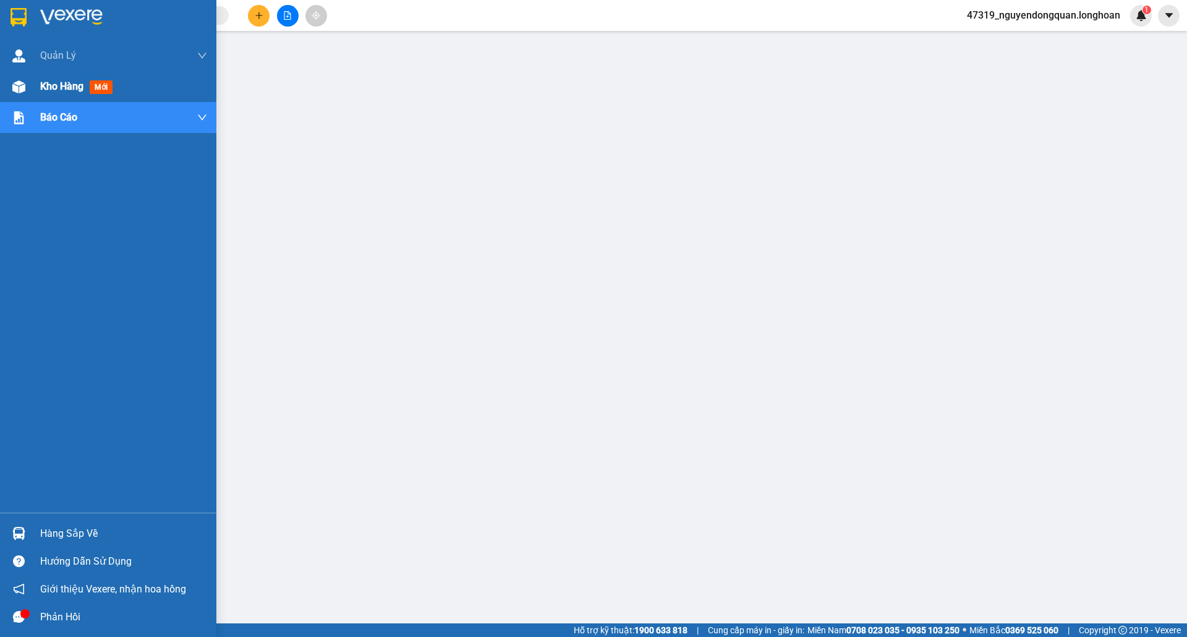
click at [23, 79] on div at bounding box center [19, 87] width 22 height 22
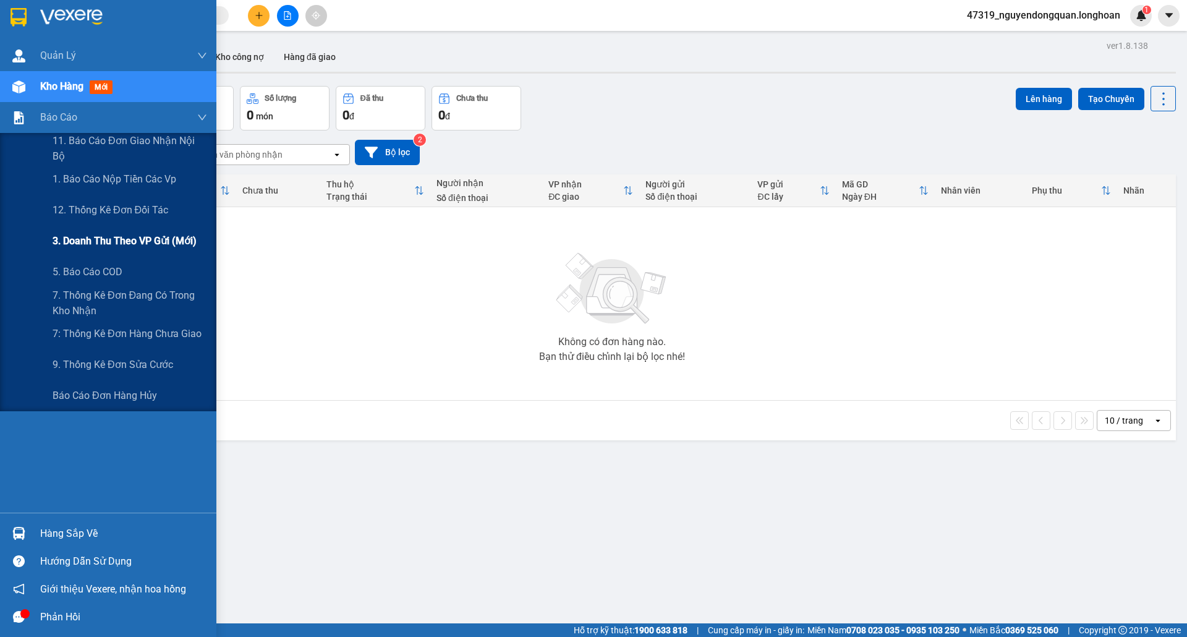
click at [113, 234] on span "3. Doanh Thu theo VP Gửi (mới)" at bounding box center [125, 240] width 144 height 15
